Goal: Task Accomplishment & Management: Use online tool/utility

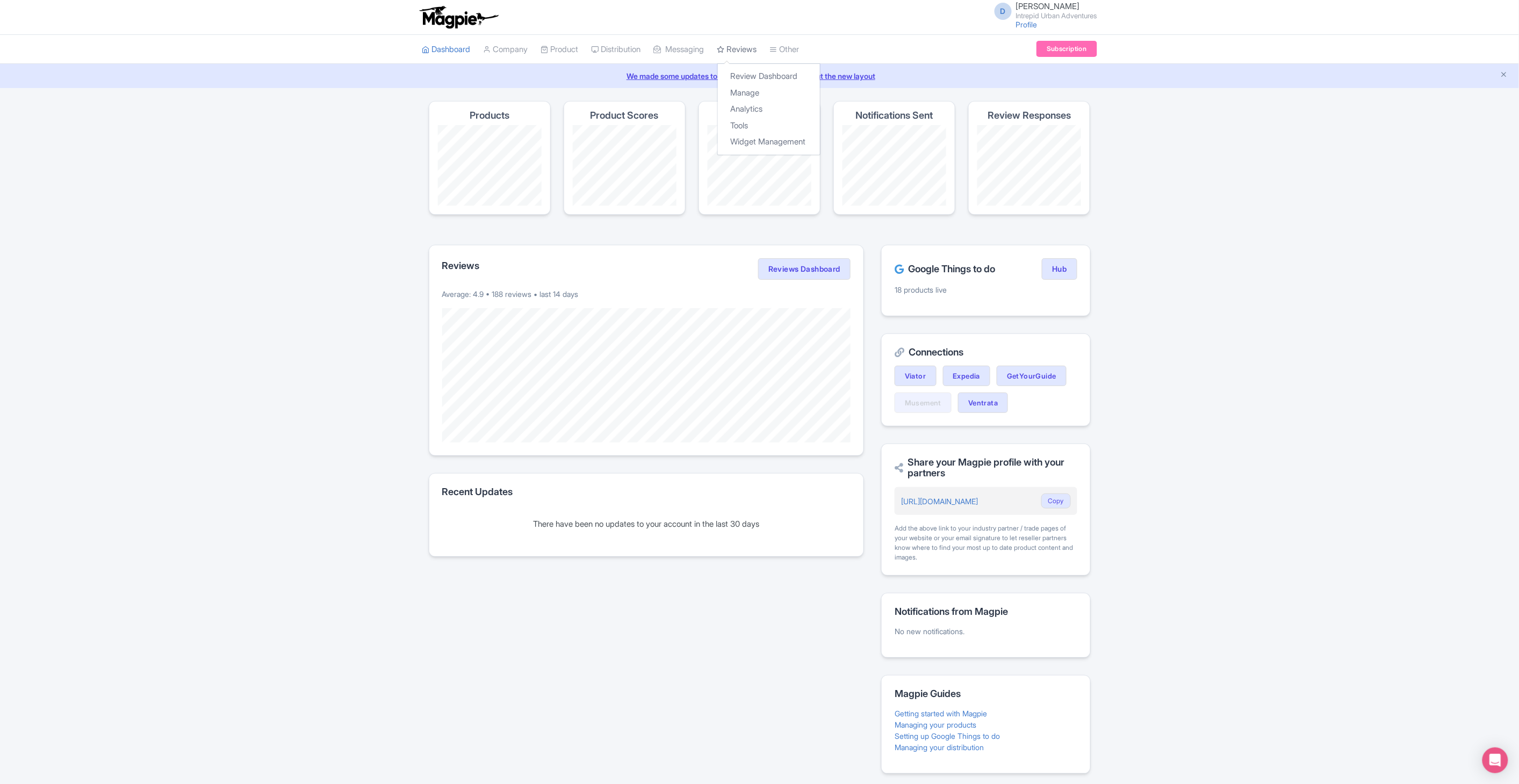
click at [739, 54] on link "Reviews" at bounding box center [737, 50] width 40 height 29
click at [744, 72] on link "Review Dashboard" at bounding box center [768, 77] width 102 height 17
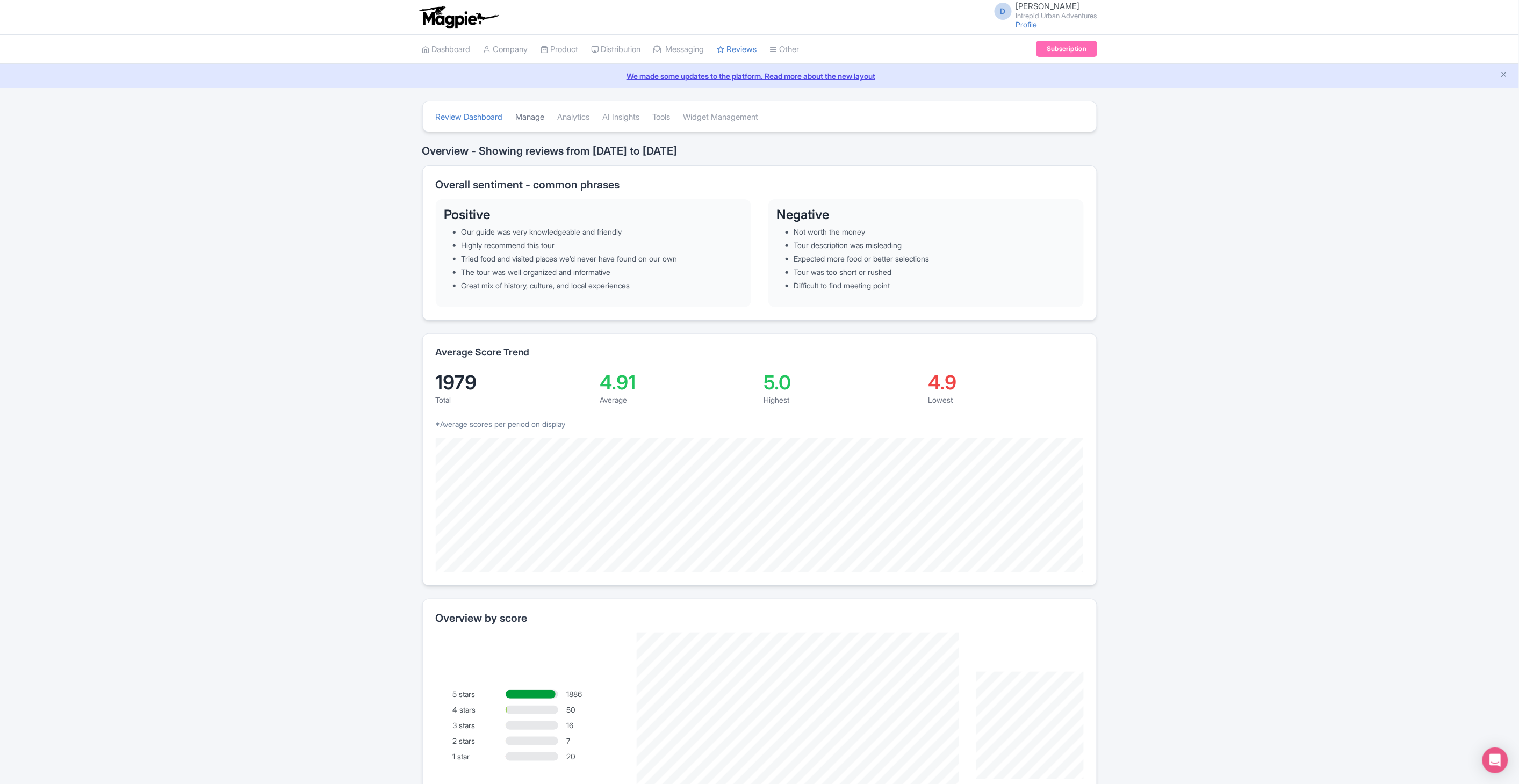
click at [545, 114] on link "Manage" at bounding box center [530, 117] width 29 height 29
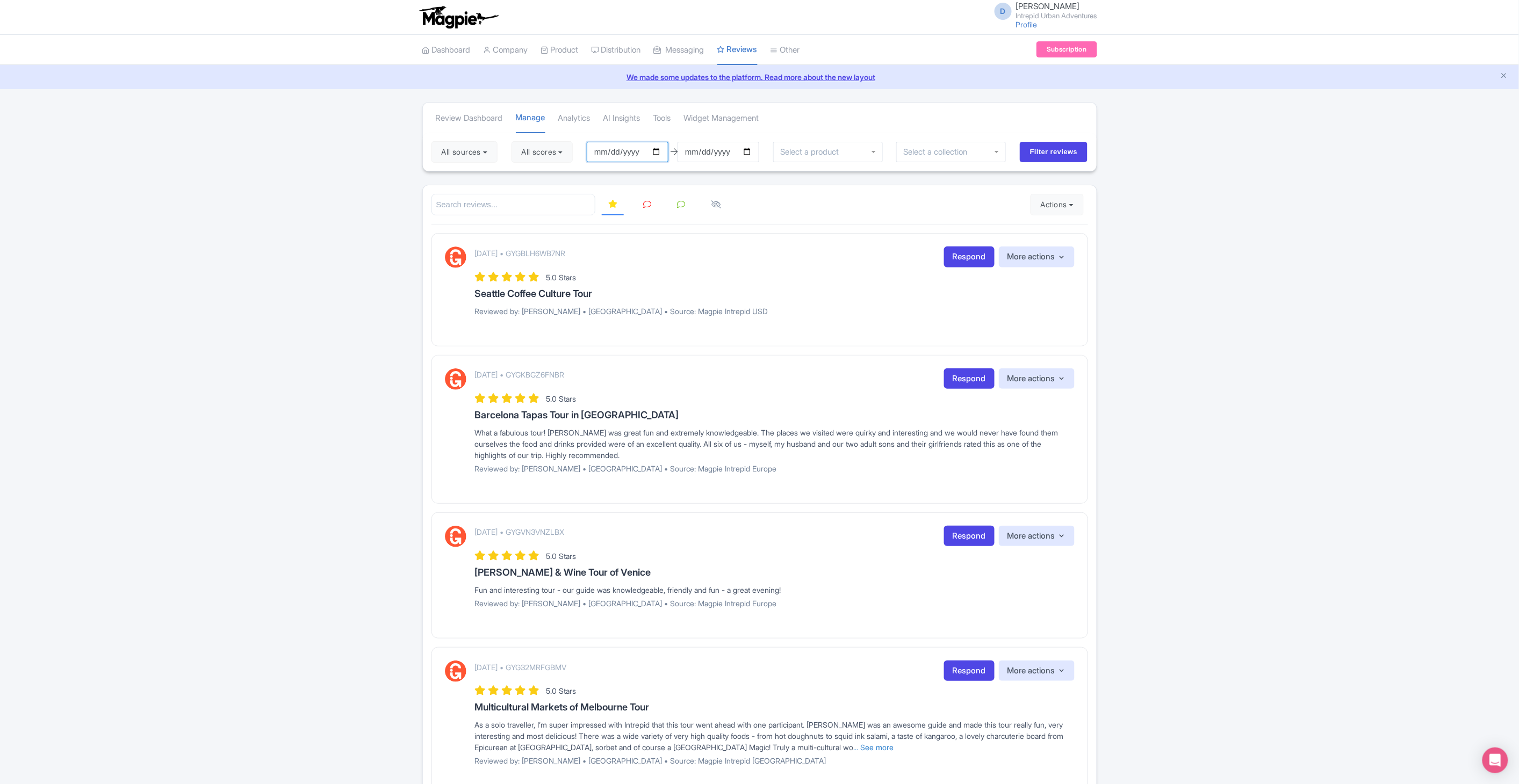
click at [659, 153] on input "2025-06-03" at bounding box center [627, 152] width 82 height 21
type input "[DATE]"
click at [755, 151] on input "2025-09-02" at bounding box center [718, 152] width 82 height 21
type input "[DATE]"
click at [995, 151] on div at bounding box center [951, 151] width 110 height 21
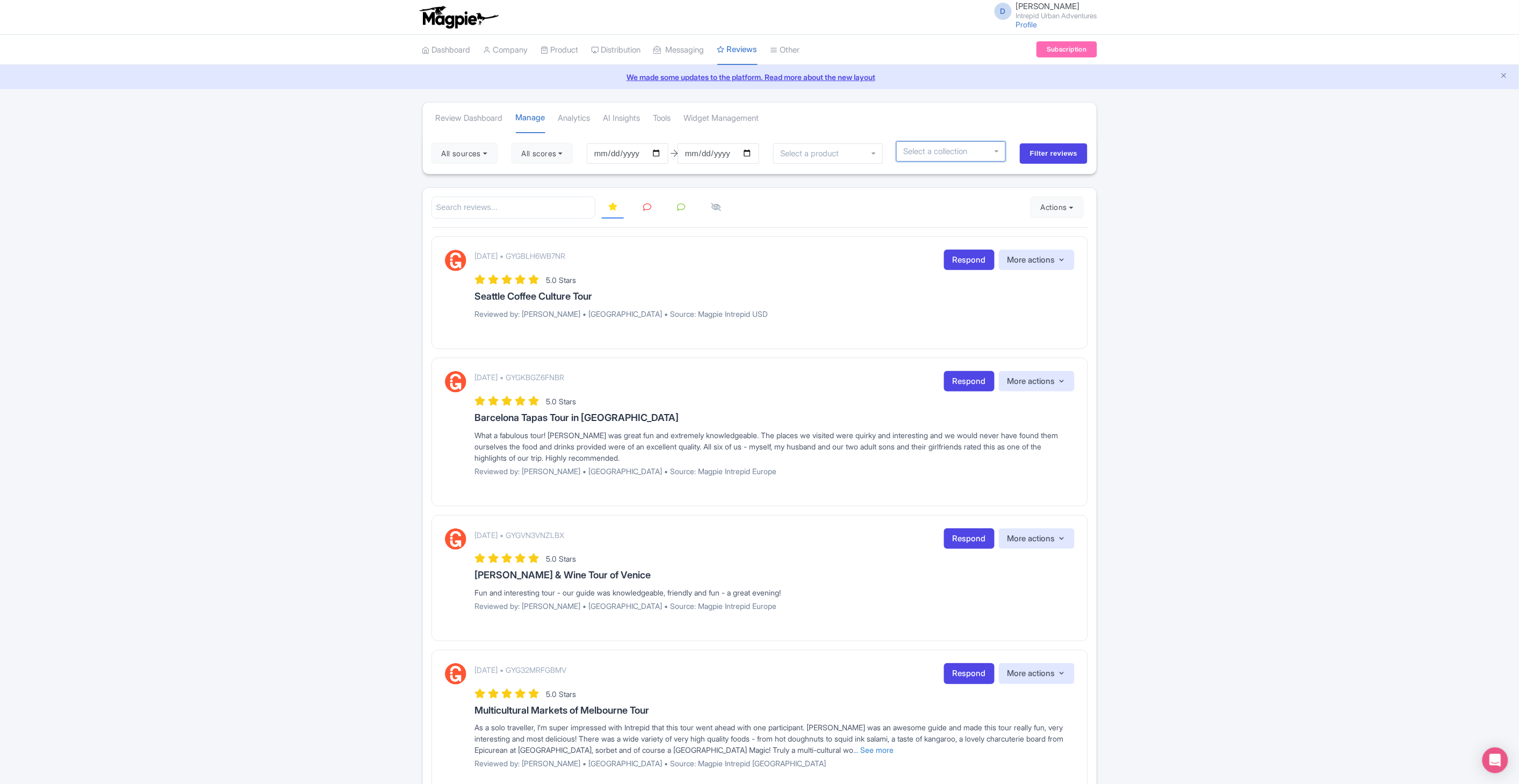
click at [999, 151] on div at bounding box center [951, 151] width 110 height 21
click at [997, 151] on div at bounding box center [951, 151] width 110 height 21
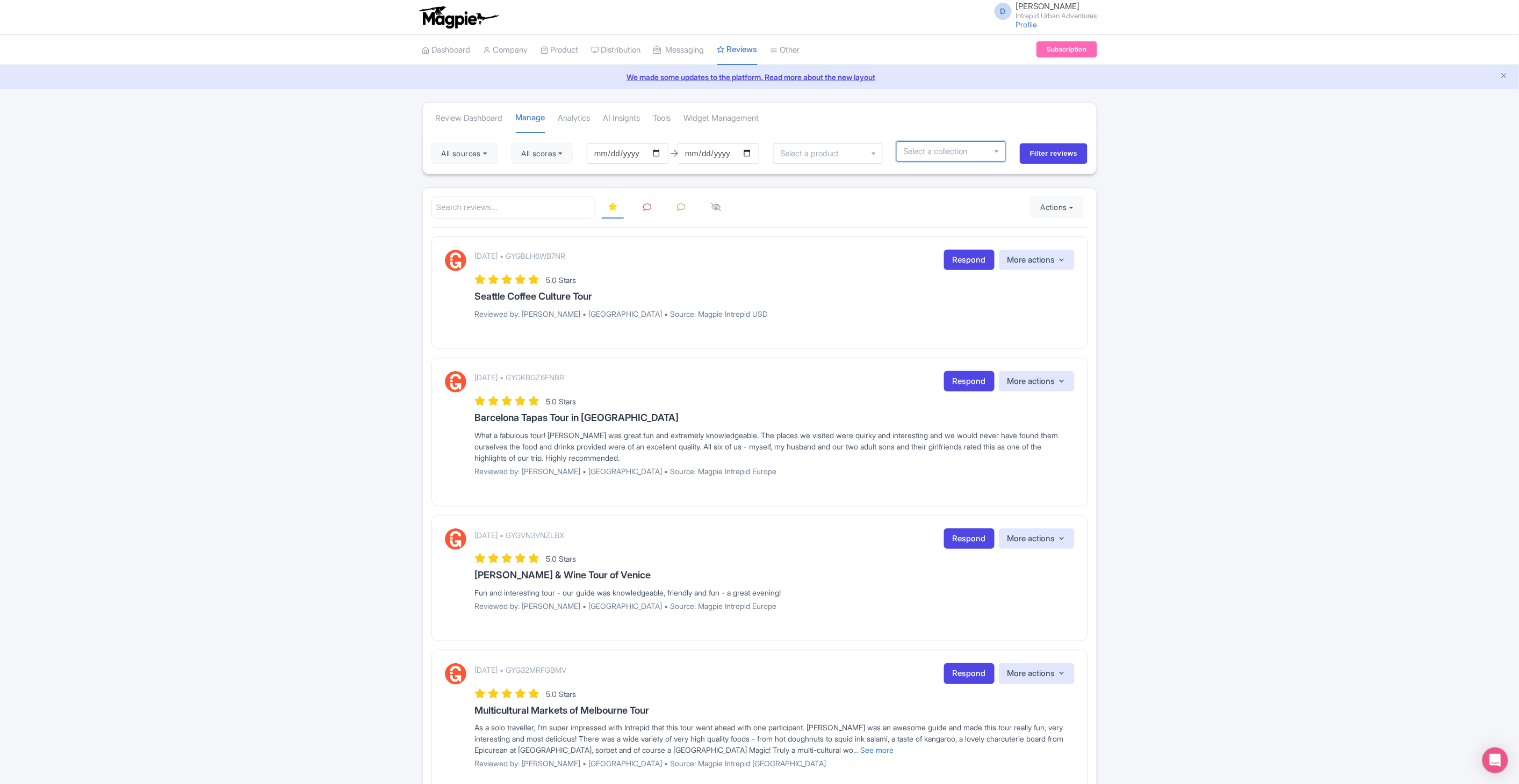
click at [995, 153] on div at bounding box center [951, 152] width 110 height 21
click at [1498, 758] on icon "Open Intercom Messenger" at bounding box center [1495, 760] width 12 height 14
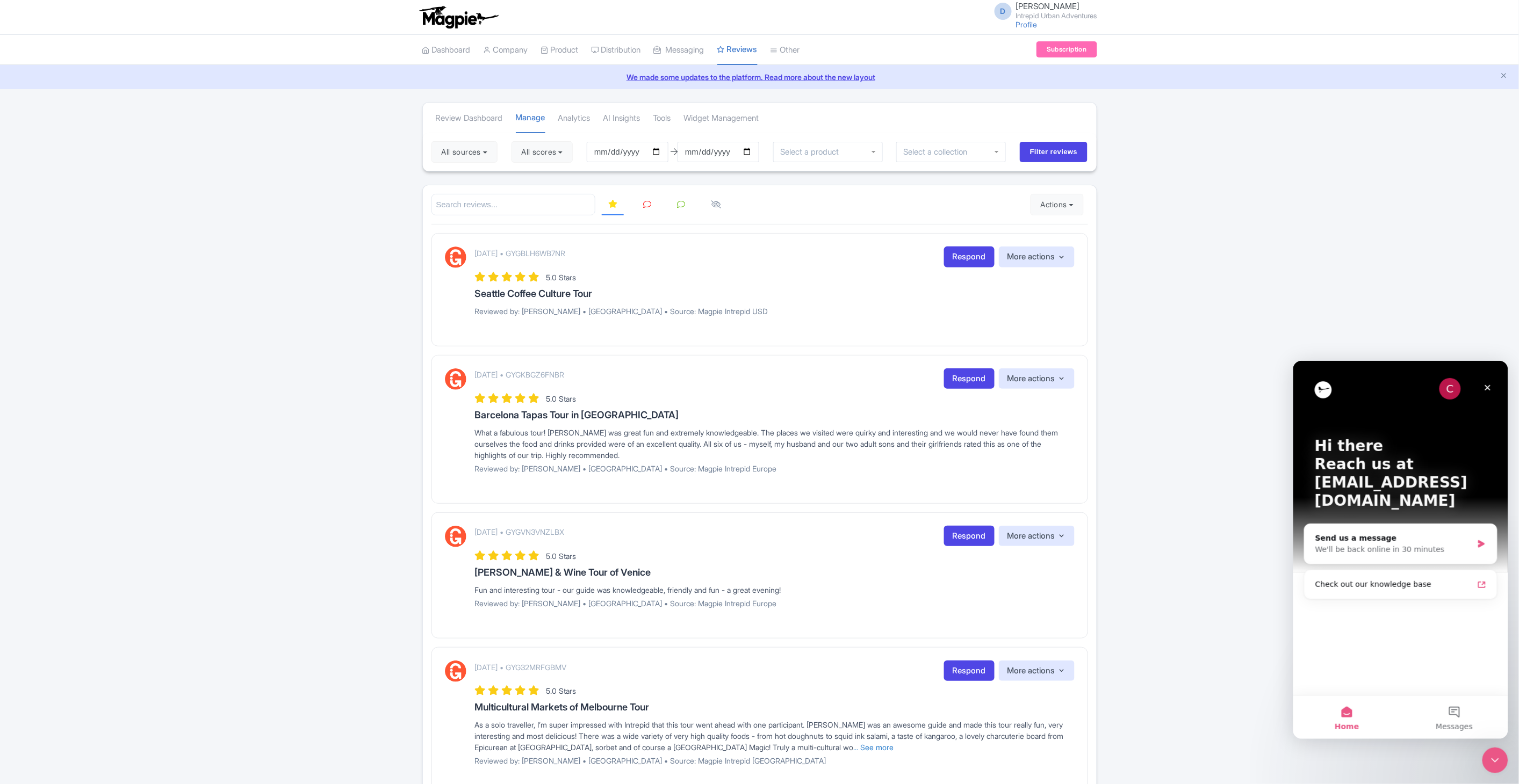
click at [1485, 384] on icon "Close" at bounding box center [1488, 387] width 6 height 6
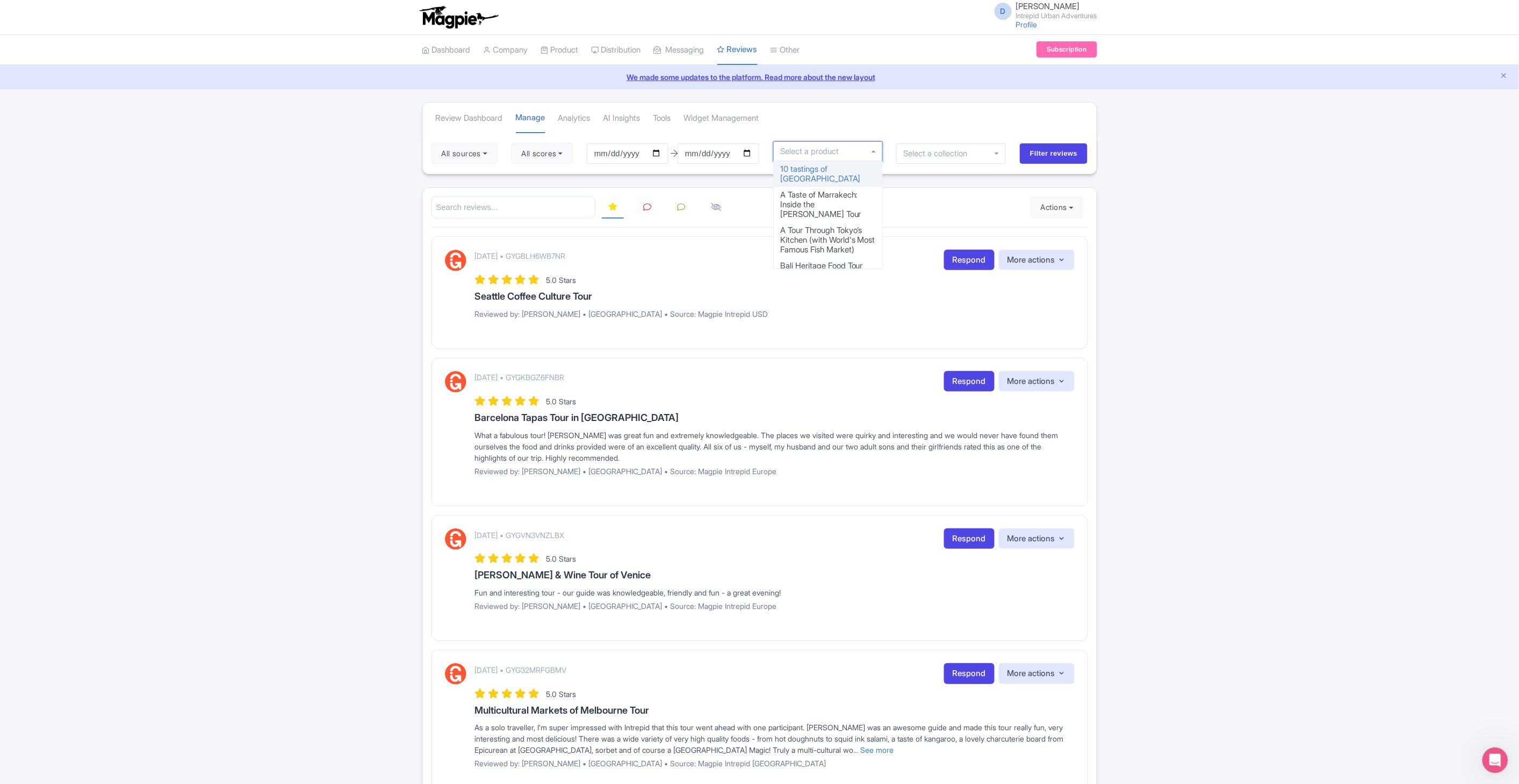
click at [880, 151] on div at bounding box center [828, 151] width 110 height 21
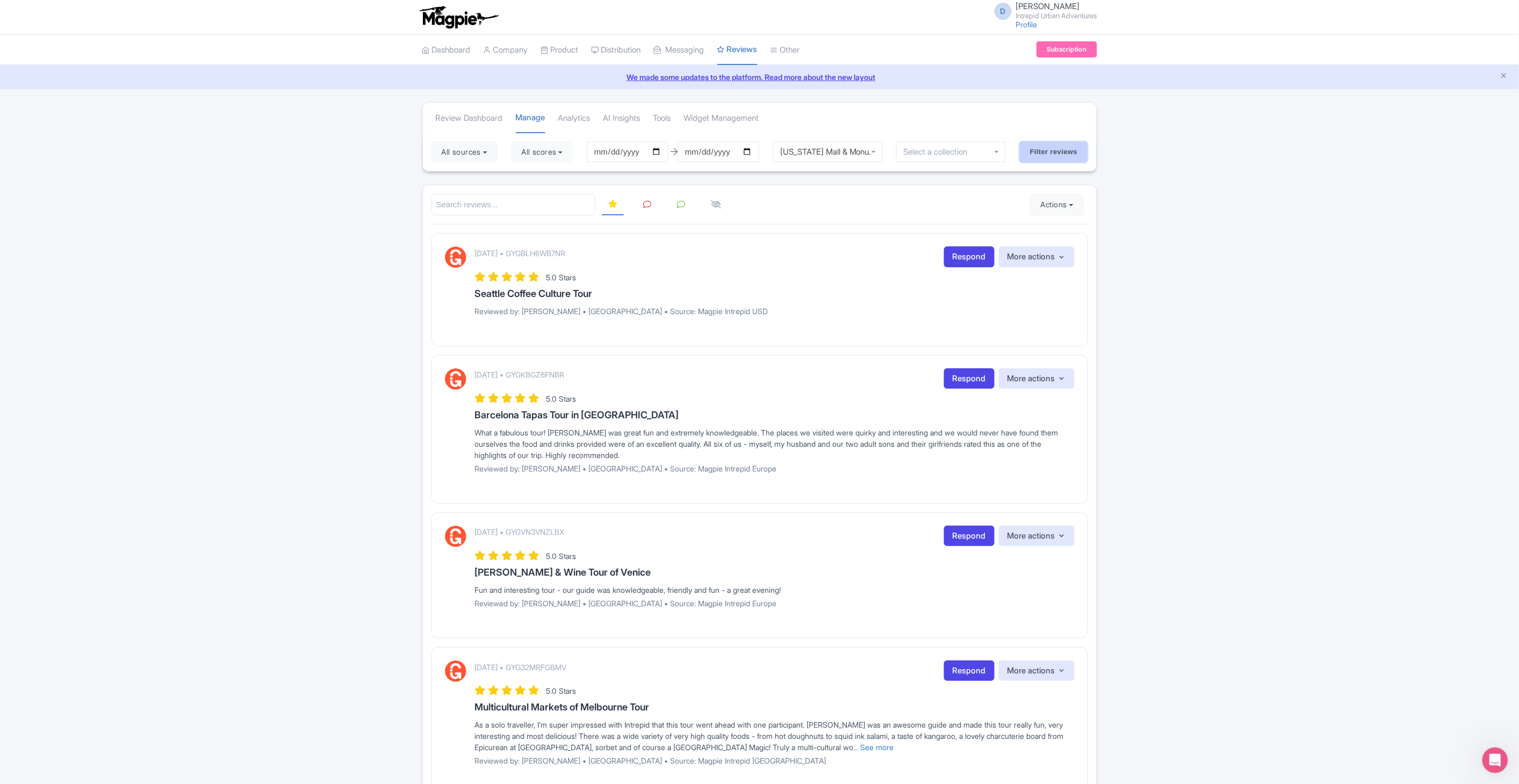
click at [1050, 148] on input "Filter reviews" at bounding box center [1054, 152] width 68 height 21
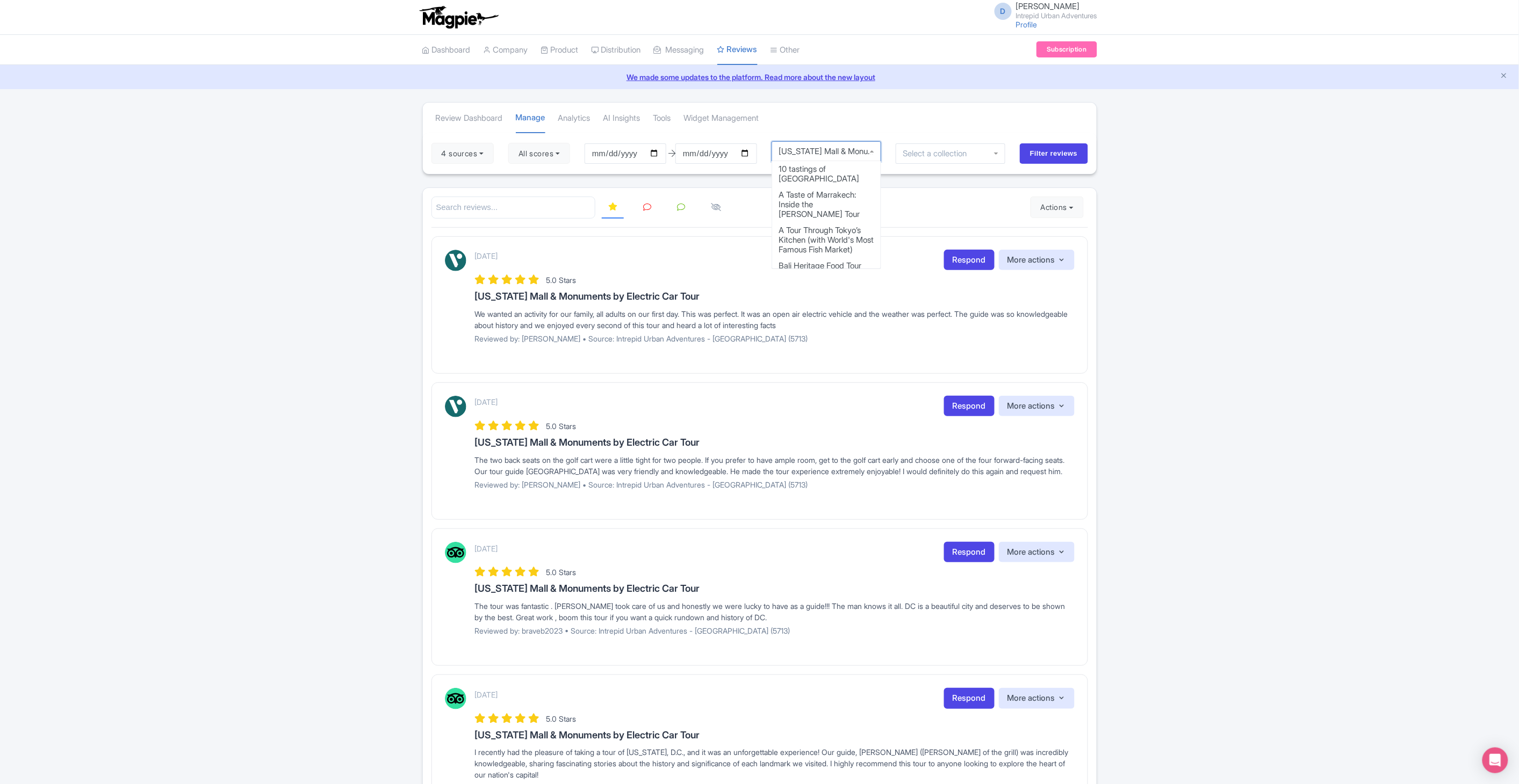
click at [877, 153] on div "[US_STATE] Mall & Monuments by Electric Car Tour" at bounding box center [827, 151] width 110 height 21
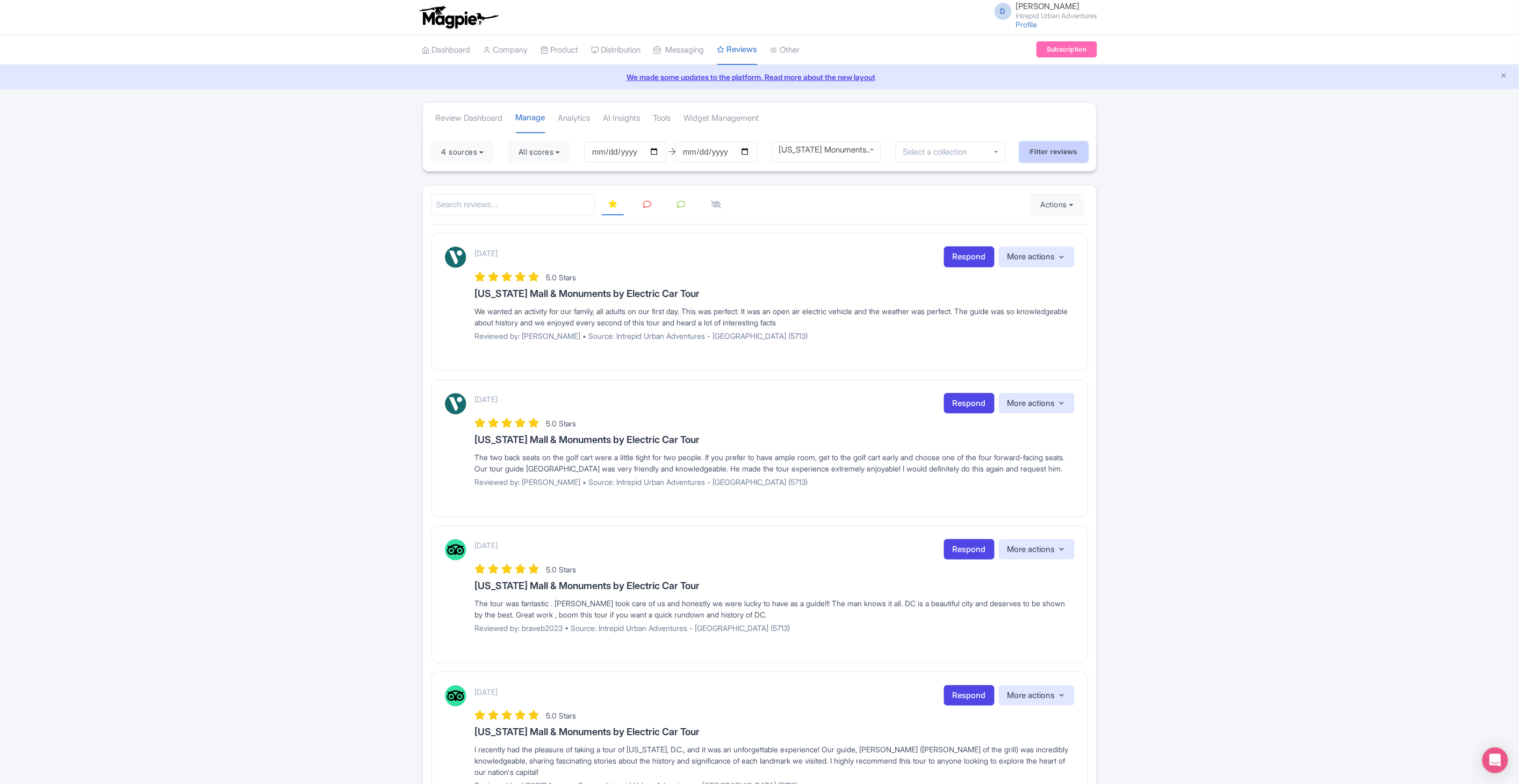
click at [1043, 160] on input "Filter reviews" at bounding box center [1054, 152] width 68 height 21
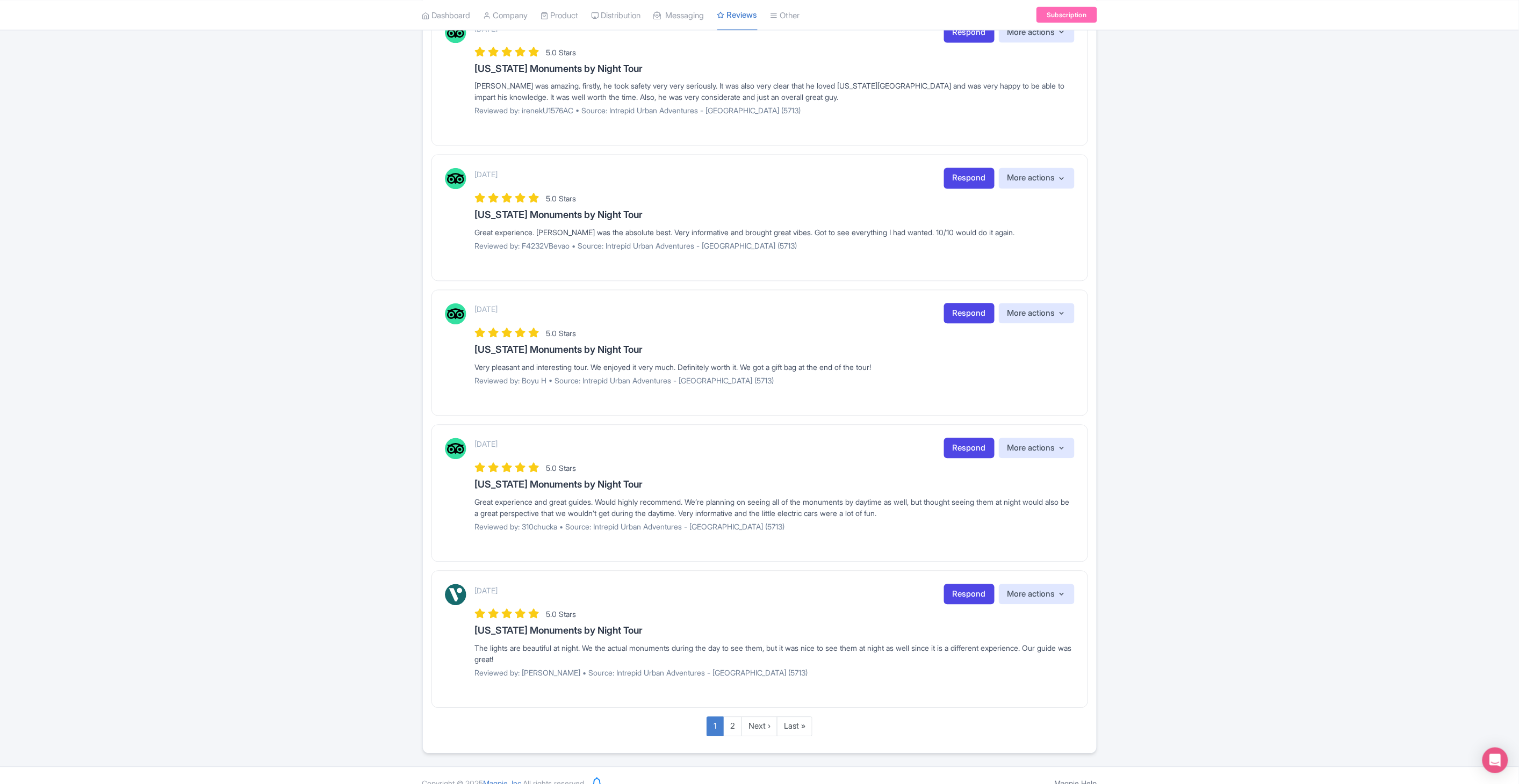
scroll to position [949, 0]
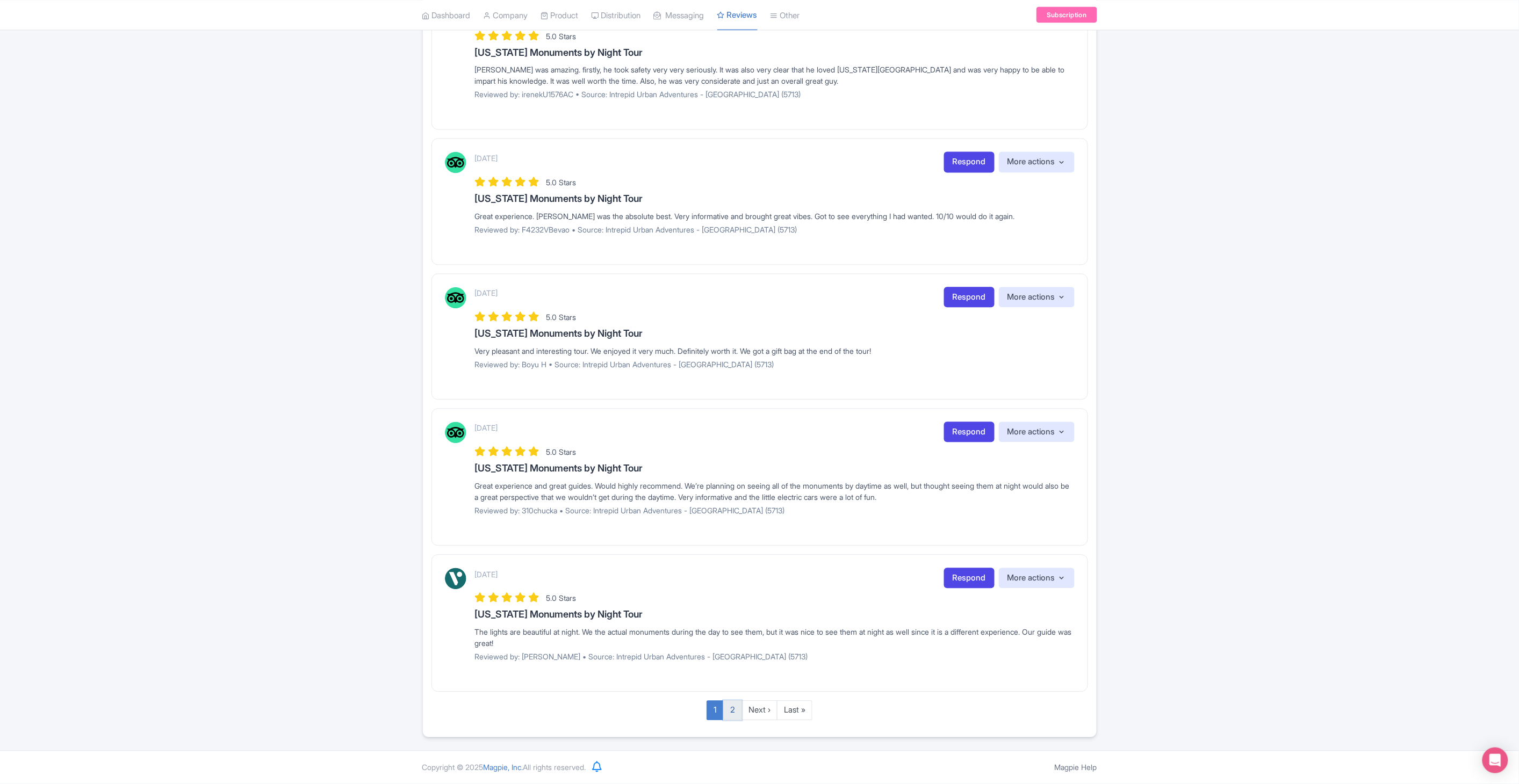
click at [727, 714] on link "2" at bounding box center [732, 711] width 19 height 20
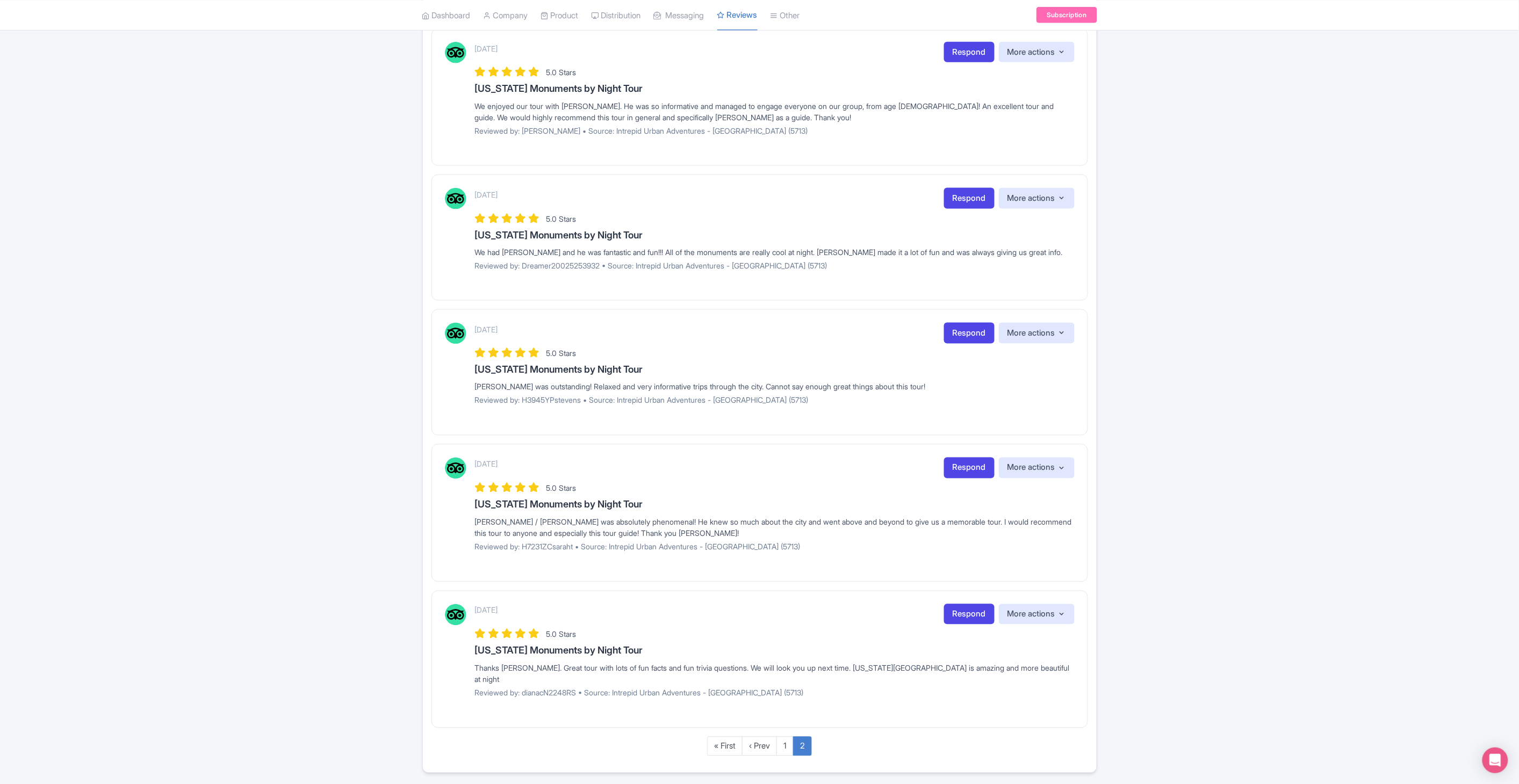
scroll to position [645, 0]
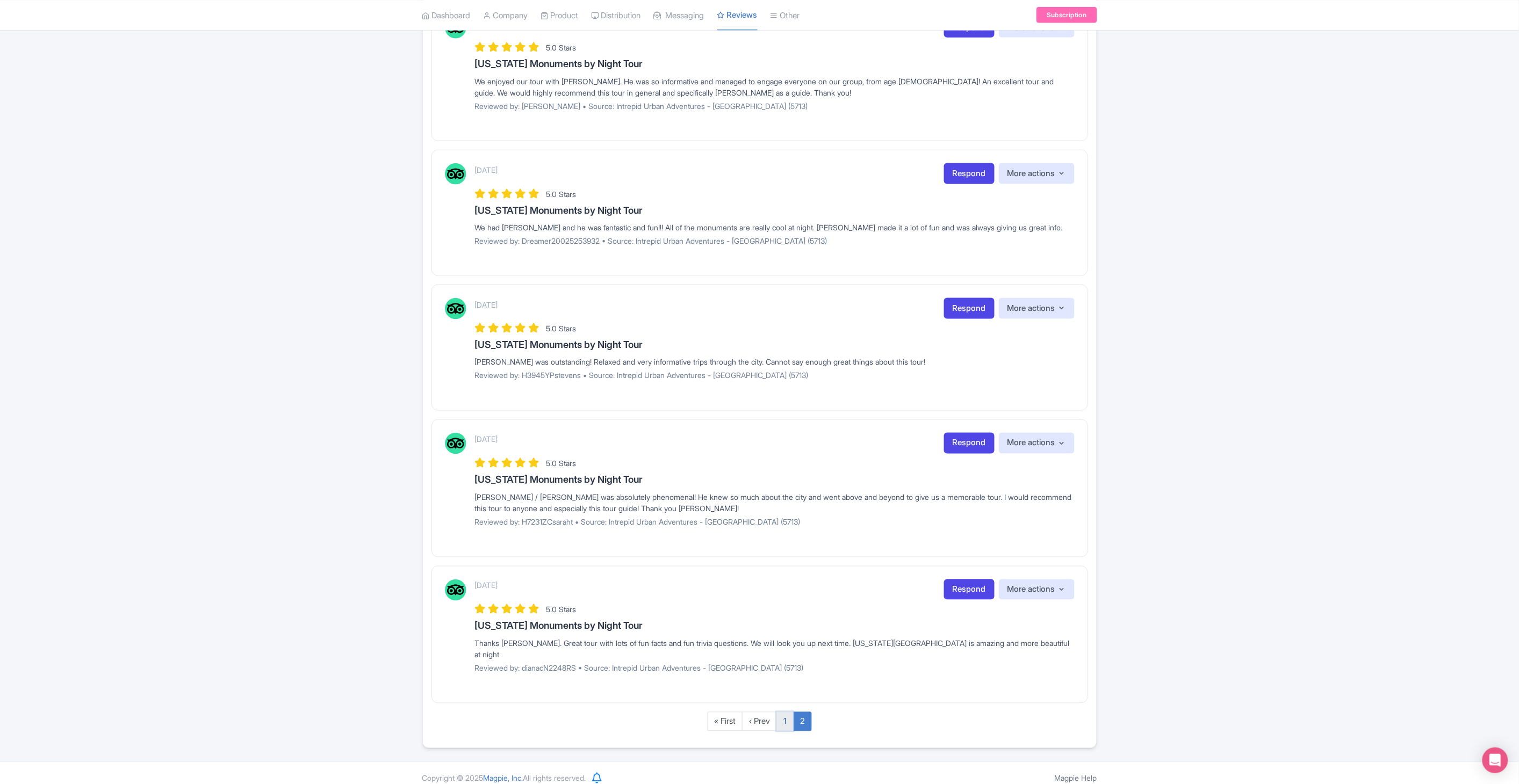
click at [780, 717] on link "1" at bounding box center [785, 722] width 17 height 20
